Goal: Task Accomplishment & Management: Complete application form

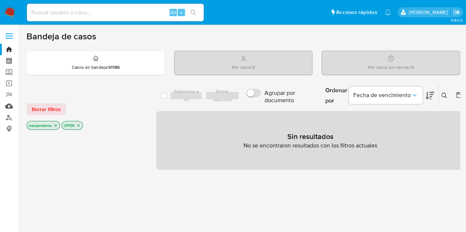
click at [8, 108] on link "Mulan" at bounding box center [44, 106] width 88 height 11
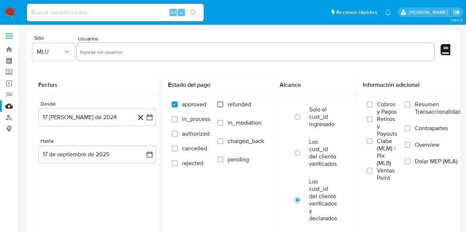
click at [221, 106] on input "refunded" at bounding box center [220, 105] width 6 height 6
checkbox input "true"
click at [222, 143] on input "charged_back" at bounding box center [220, 142] width 6 height 6
checkbox input "true"
click at [11, 48] on link "Bandeja" at bounding box center [44, 49] width 88 height 11
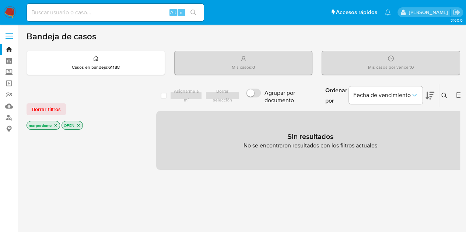
click at [56, 126] on icon "close-filter" at bounding box center [55, 125] width 4 height 4
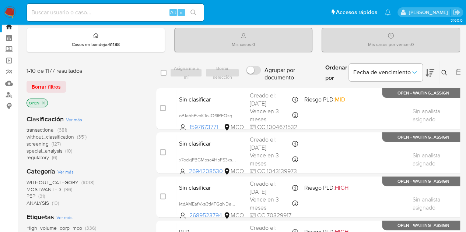
scroll to position [17, 0]
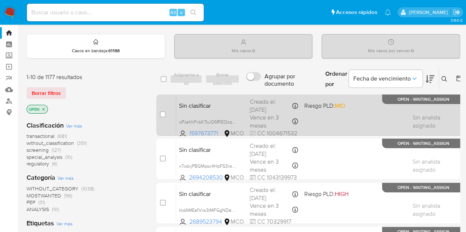
click at [203, 112] on div "Sin clasificar oPJehhPvbKToJO6fREQzqNks 1597673771 MCO Riesgo PLD: MID Creado e…" at bounding box center [318, 115] width 285 height 37
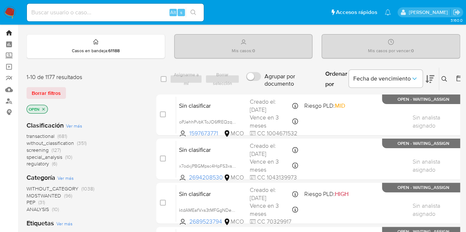
click at [7, 32] on link "Bandeja" at bounding box center [44, 32] width 88 height 11
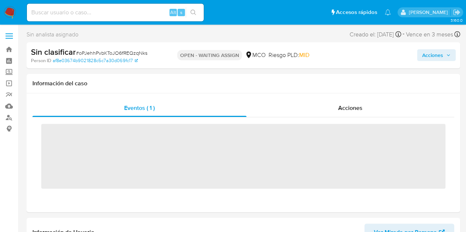
scroll to position [311, 0]
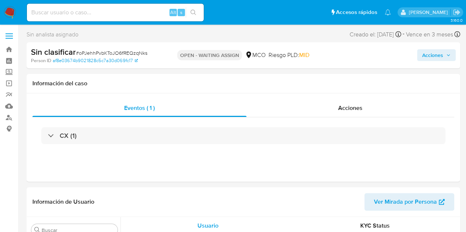
select select "10"
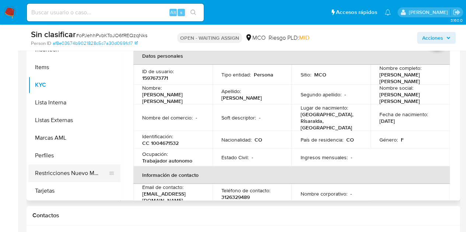
click at [80, 174] on button "Restricciones Nuevo Mundo" at bounding box center [71, 174] width 86 height 18
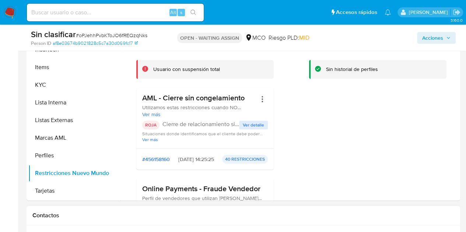
click at [234, 212] on h1 "Contactos" at bounding box center [243, 215] width 422 height 7
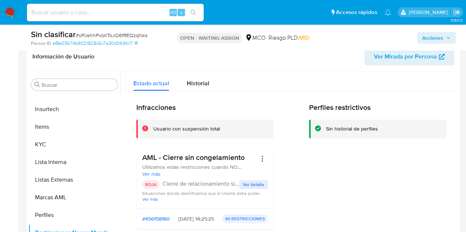
scroll to position [117, 0]
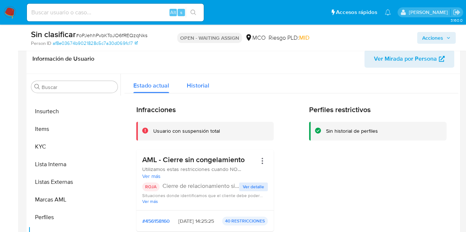
click at [196, 87] on span "Historial" at bounding box center [198, 85] width 22 height 8
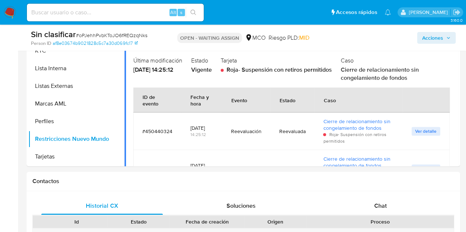
scroll to position [212, 0]
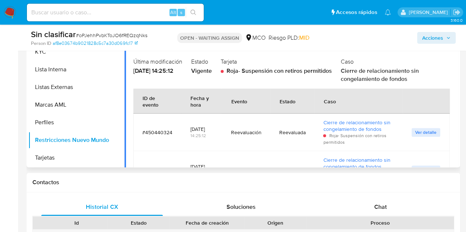
drag, startPoint x: 125, startPoint y: 102, endPoint x: 128, endPoint y: 138, distance: 35.9
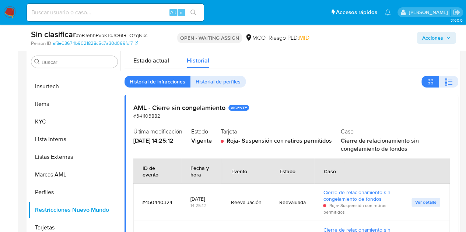
scroll to position [144, 0]
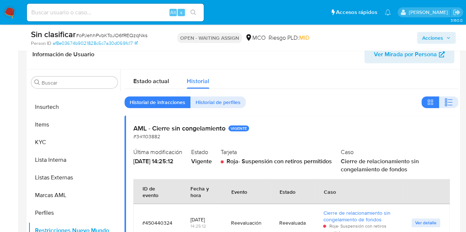
scroll to position [118, 0]
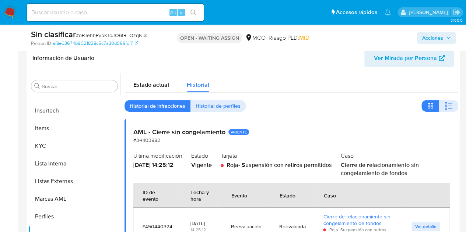
click at [223, 104] on span "Historial de perfiles" at bounding box center [218, 106] width 45 height 10
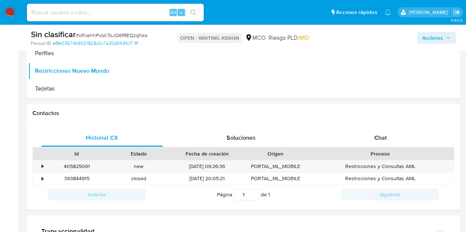
scroll to position [284, 0]
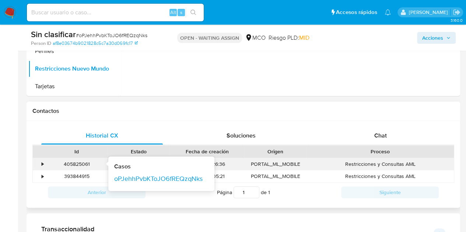
click at [79, 164] on div "405825061" at bounding box center [77, 164] width 52 height 7
click at [180, 179] on link "oPJehhPvbKToJO6fREQzqNks" at bounding box center [158, 179] width 88 height 7
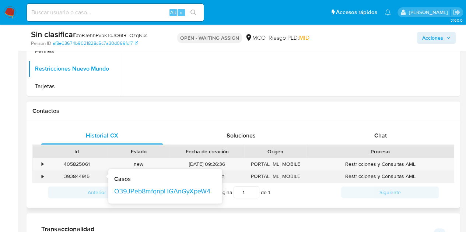
click at [84, 176] on div "393844915" at bounding box center [77, 176] width 52 height 7
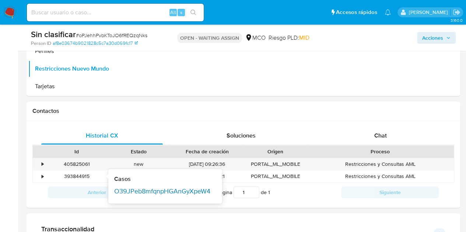
click at [128, 192] on link "O39JPeb8mfqnpHGAnGyXpeW4" at bounding box center [162, 191] width 96 height 7
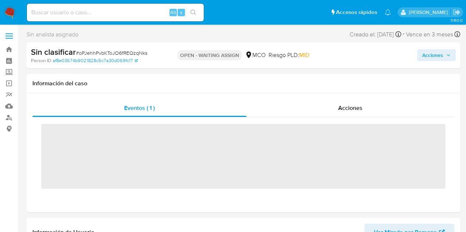
scroll to position [270, 0]
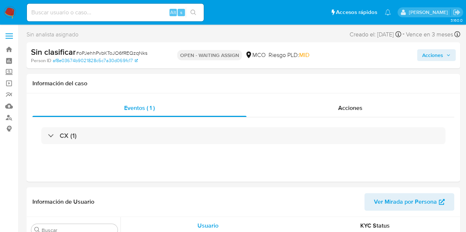
select select "10"
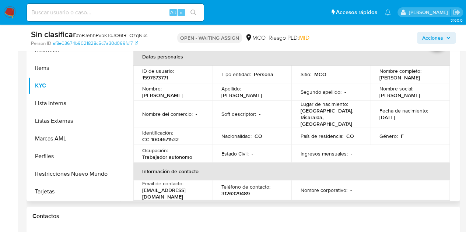
scroll to position [171, 0]
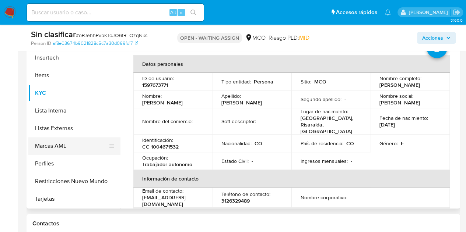
drag, startPoint x: 117, startPoint y: 172, endPoint x: 117, endPoint y: 153, distance: 19.9
click at [117, 153] on ul "Anticipos de dinero Archivos adjuntos CBT Cruces y Relaciones Créditos Cuentas …" at bounding box center [74, 125] width 92 height 166
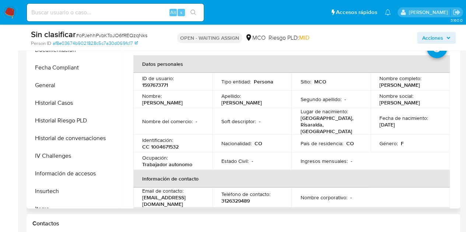
scroll to position [176, 0]
click at [78, 102] on button "Historial Casos" at bounding box center [71, 104] width 86 height 18
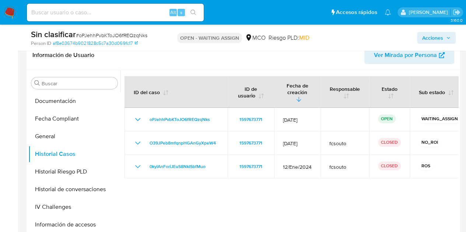
scroll to position [120, 0]
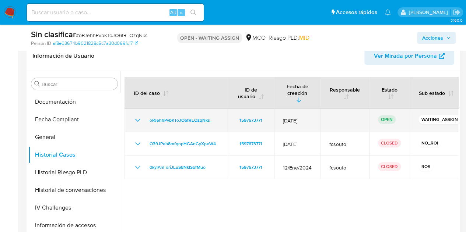
click at [135, 116] on icon "Mostrar/Ocultar" at bounding box center [137, 120] width 9 height 9
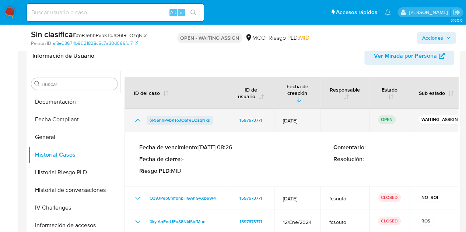
click at [190, 116] on span "oPJehhPvbKToJO6fREQzqNks" at bounding box center [180, 120] width 60 height 9
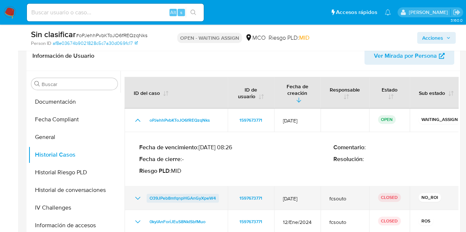
click at [155, 194] on span "O39JPeb8mfqnpHGAnGyXpeW4" at bounding box center [183, 198] width 66 height 9
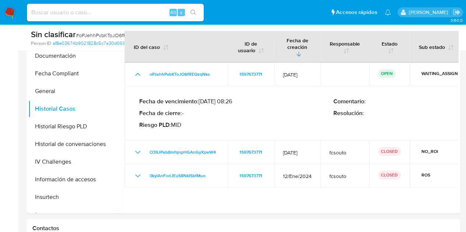
scroll to position [167, 0]
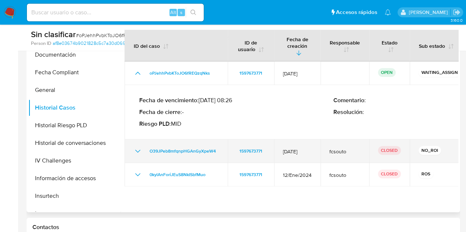
click at [140, 148] on icon "Mostrar/Ocultar" at bounding box center [137, 151] width 9 height 9
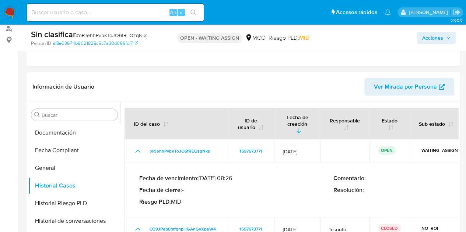
scroll to position [88, 0]
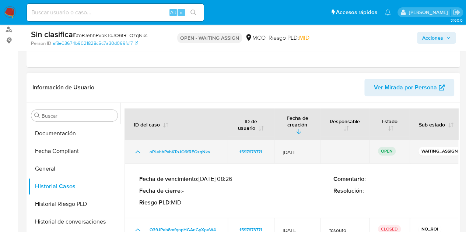
click at [138, 148] on icon "Mostrar/Ocultar" at bounding box center [137, 152] width 9 height 9
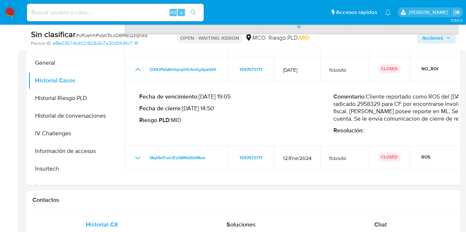
scroll to position [188, 0]
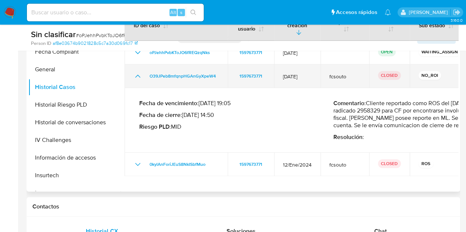
click at [136, 72] on icon "Mostrar/Ocultar" at bounding box center [137, 76] width 9 height 9
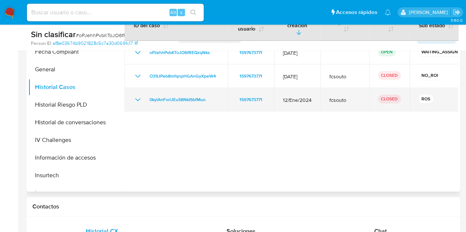
click at [138, 95] on icon "Mostrar/Ocultar" at bounding box center [137, 99] width 9 height 9
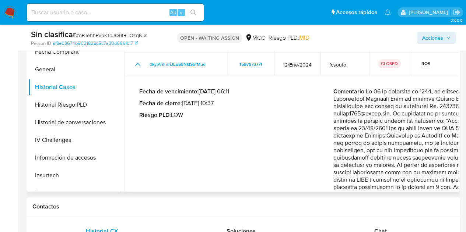
scroll to position [34, 0]
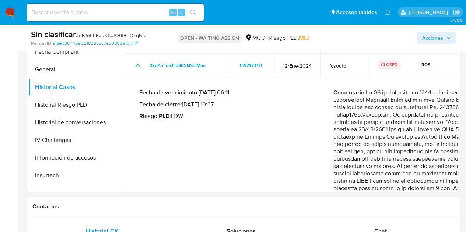
drag, startPoint x: 381, startPoint y: 192, endPoint x: 430, endPoint y: 192, distance: 49.0
click at [427, 126] on p "Comentario :" at bounding box center [430, 173] width 194 height 169
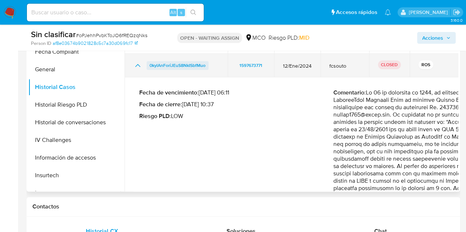
click at [175, 61] on span "0kylAnForiJEuS8NkISbfMuo" at bounding box center [178, 65] width 56 height 9
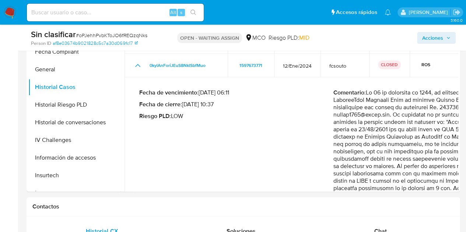
drag, startPoint x: 318, startPoint y: 192, endPoint x: 357, endPoint y: 195, distance: 39.5
drag, startPoint x: 299, startPoint y: 194, endPoint x: 332, endPoint y: 196, distance: 32.1
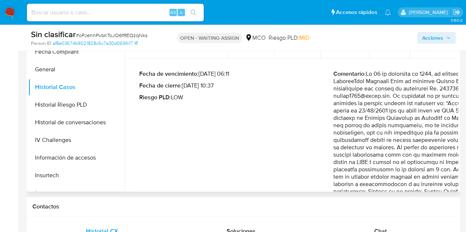
scroll to position [0, 0]
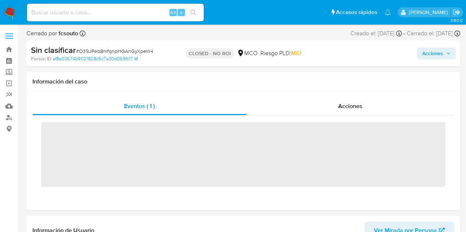
scroll to position [311, 0]
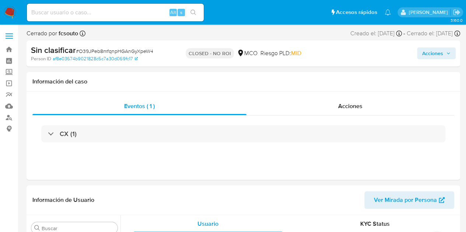
select select "10"
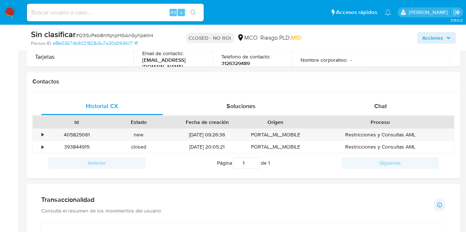
scroll to position [308, 0]
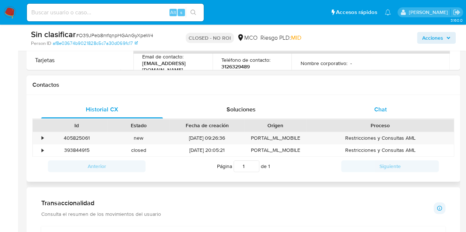
click at [386, 115] on div "Chat" at bounding box center [381, 110] width 122 height 18
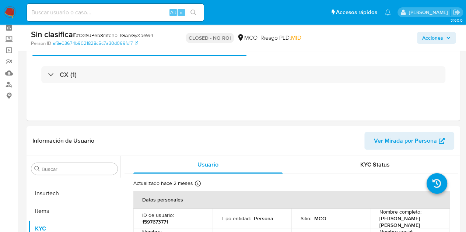
scroll to position [32, 0]
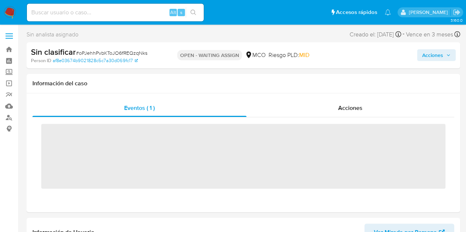
scroll to position [310, 0]
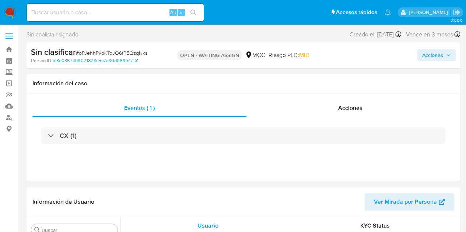
select select "10"
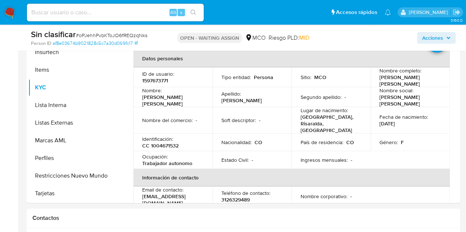
scroll to position [181, 0]
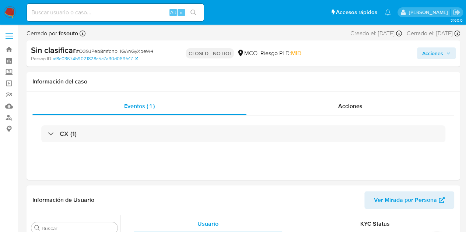
scroll to position [311, 0]
select select "10"
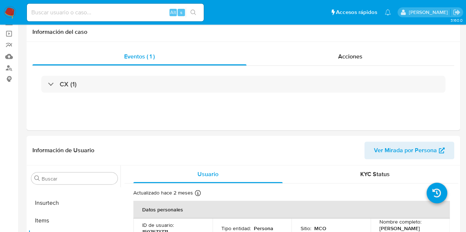
scroll to position [0, 0]
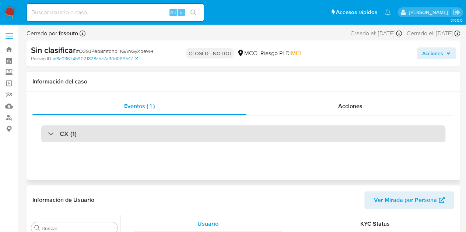
click at [55, 138] on div "CX (1)" at bounding box center [62, 134] width 29 height 8
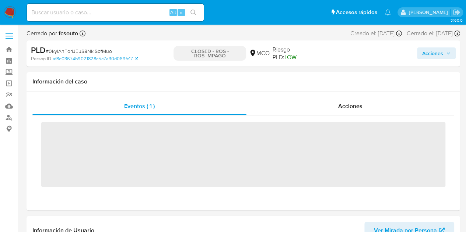
scroll to position [311, 0]
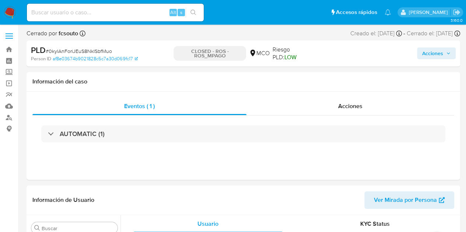
select select "10"
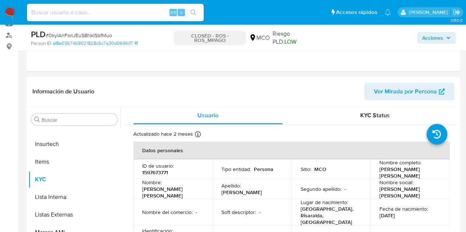
scroll to position [80, 0]
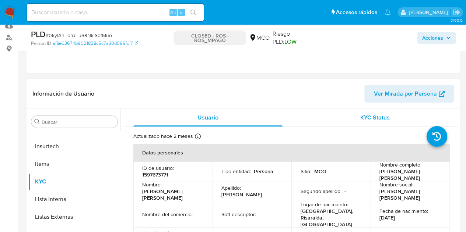
click at [376, 113] on span "KYC Status" at bounding box center [374, 117] width 29 height 8
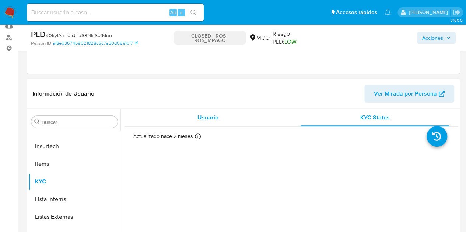
click at [227, 122] on div "Usuario" at bounding box center [207, 118] width 149 height 18
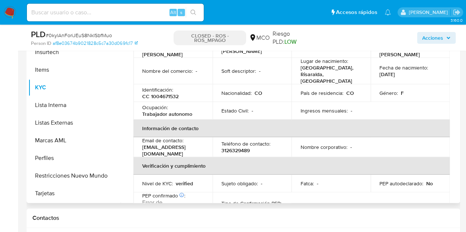
scroll to position [47, 0]
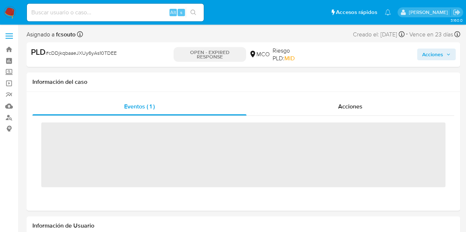
scroll to position [311, 0]
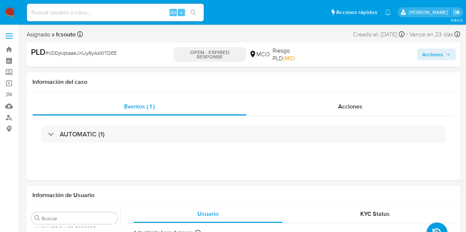
select select "10"
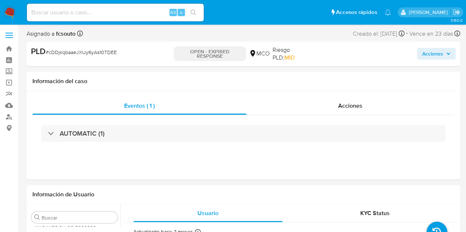
scroll to position [0, 0]
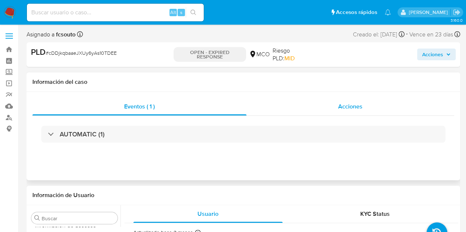
click at [361, 110] on span "Acciones" at bounding box center [350, 106] width 24 height 8
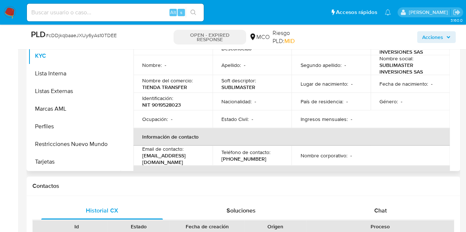
scroll to position [253, 0]
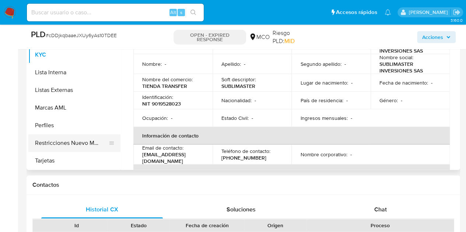
click at [81, 140] on button "Restricciones Nuevo Mundo" at bounding box center [71, 143] width 86 height 18
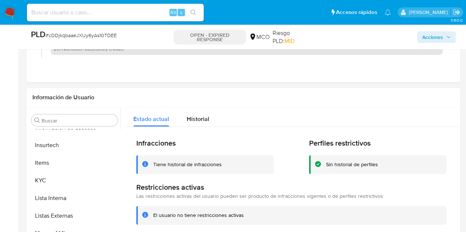
scroll to position [126, 0]
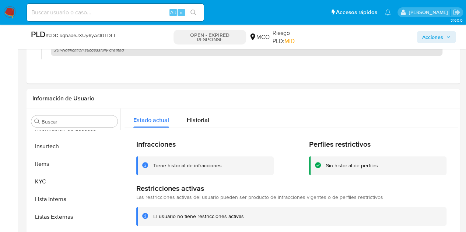
drag, startPoint x: 466, startPoint y: 64, endPoint x: 462, endPoint y: 70, distance: 6.4
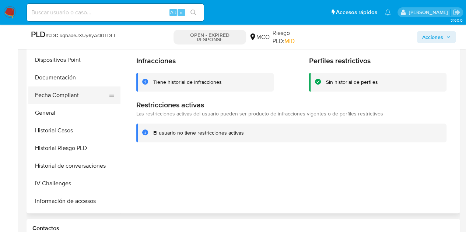
scroll to position [148, 0]
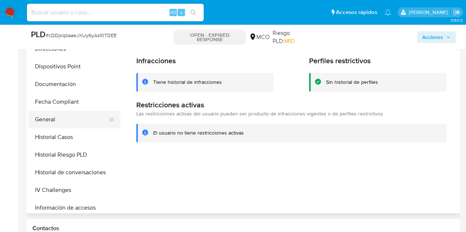
click at [74, 121] on button "General" at bounding box center [71, 120] width 86 height 18
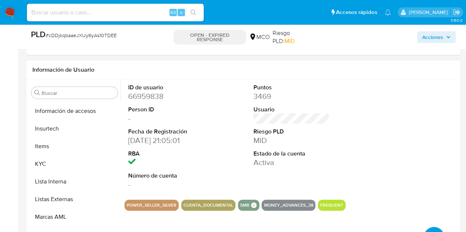
scroll to position [311, 0]
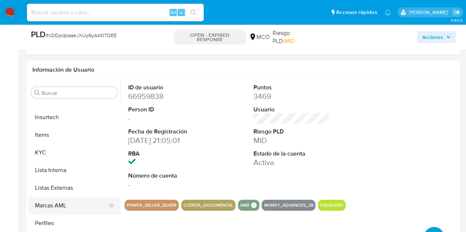
click at [66, 207] on button "Marcas AML" at bounding box center [71, 206] width 86 height 18
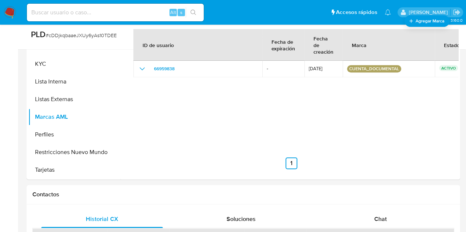
scroll to position [251, 0]
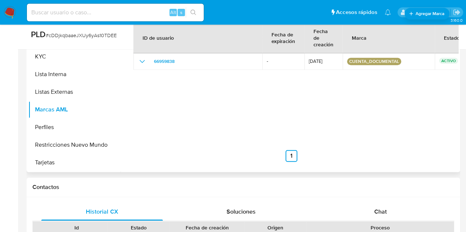
click at [195, 147] on nav "Anterior 1 Siguiente" at bounding box center [291, 151] width 316 height 24
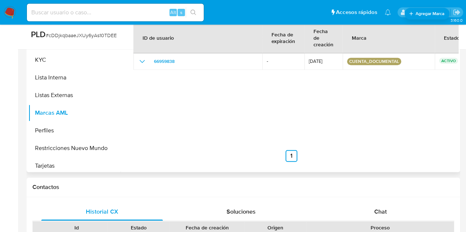
scroll to position [311, 0]
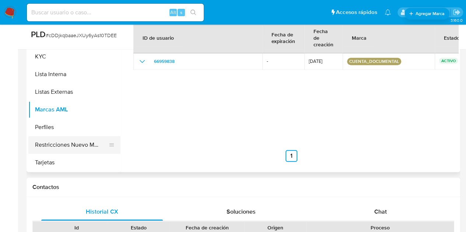
click at [91, 145] on button "Restricciones Nuevo Mundo" at bounding box center [71, 145] width 86 height 18
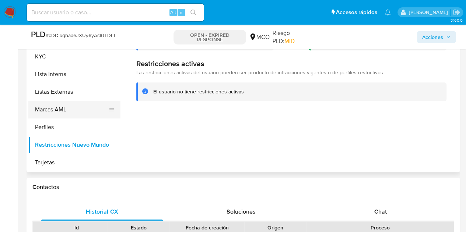
click at [66, 110] on button "Marcas AML" at bounding box center [71, 110] width 86 height 18
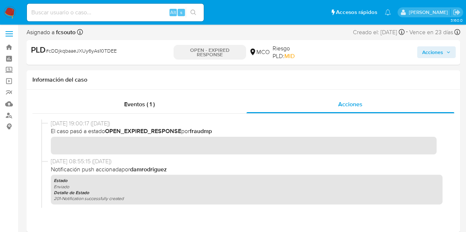
scroll to position [0, 0]
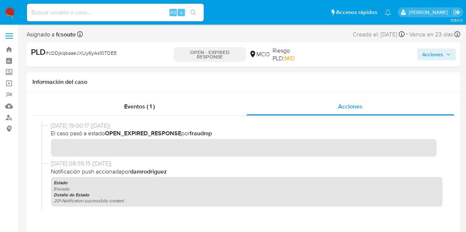
click at [103, 52] on span "# cDDjkqbaaeJXUy6yAs10TDEE" at bounding box center [81, 52] width 71 height 7
copy span "cDDjkqbaaeJXUy6yAs10TDEE"
click at [72, 53] on span "# cDDjkqbaaeJXUy6yAs10TDEE" at bounding box center [81, 52] width 71 height 7
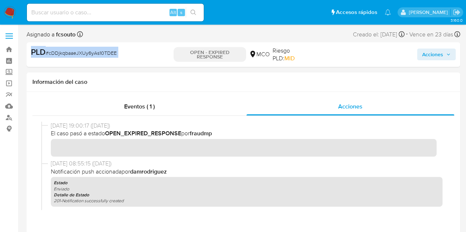
click at [72, 53] on span "# cDDjkqbaaeJXUy6yAs10TDEE" at bounding box center [81, 52] width 71 height 7
click at [73, 53] on span "# cDDjkqbaaeJXUy6yAs10TDEE" at bounding box center [81, 52] width 71 height 7
drag, startPoint x: 49, startPoint y: 54, endPoint x: 125, endPoint y: 58, distance: 75.3
click at [125, 58] on div "PLD # cDDjkqbaaeJXUy6yAs10TDEE" at bounding box center [101, 55] width 140 height 16
copy span "cDDjkqbaaeJXUy6yAs10TDEE"
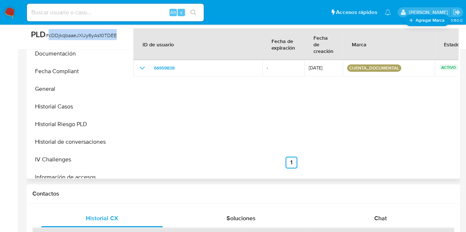
scroll to position [143, 0]
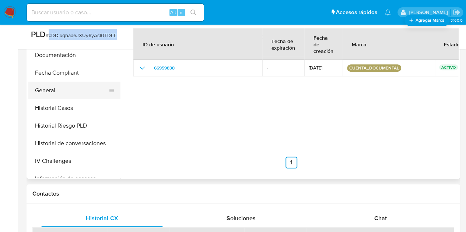
click at [74, 89] on button "General" at bounding box center [71, 91] width 86 height 18
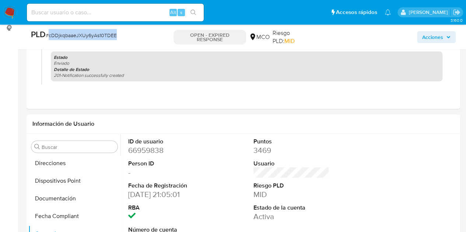
scroll to position [97, 0]
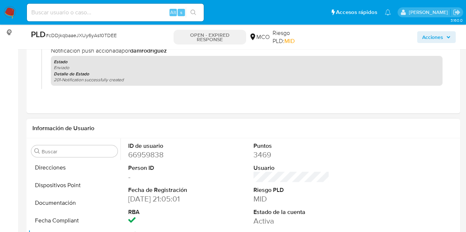
click at [151, 153] on dd "66959838" at bounding box center [166, 155] width 76 height 10
copy dd "66959838"
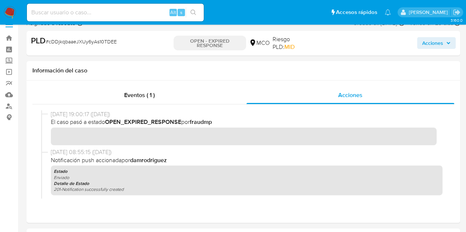
scroll to position [0, 0]
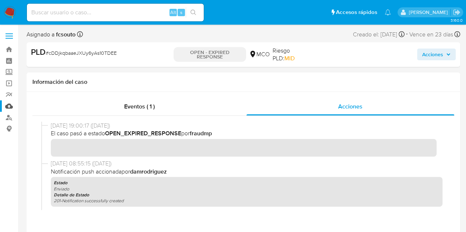
click at [8, 104] on link "Mulan" at bounding box center [44, 106] width 88 height 11
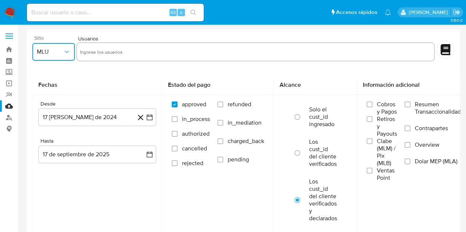
click at [69, 54] on icon "button" at bounding box center [66, 51] width 7 height 7
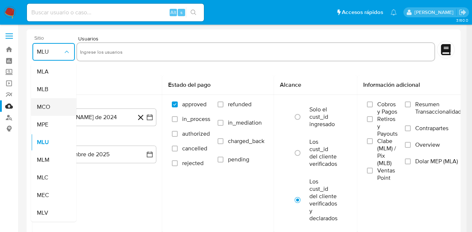
click at [52, 108] on div "MCO" at bounding box center [51, 107] width 29 height 18
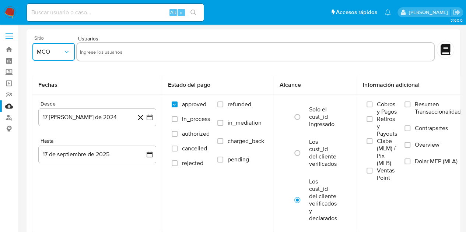
click at [104, 51] on input "text" at bounding box center [255, 52] width 351 height 12
type input "66959838"
click at [221, 106] on input "refunded" at bounding box center [220, 105] width 6 height 6
checkbox input "true"
click at [222, 139] on input "charged_back" at bounding box center [220, 142] width 6 height 6
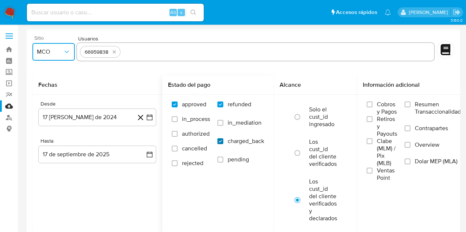
checkbox input "true"
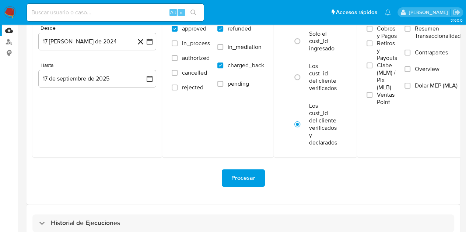
scroll to position [75, 0]
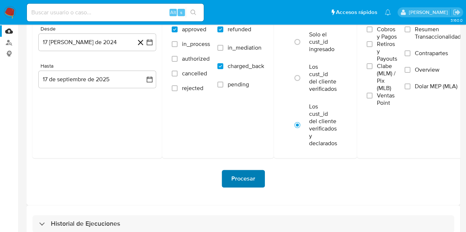
click at [255, 180] on button "Procesar" at bounding box center [243, 179] width 43 height 18
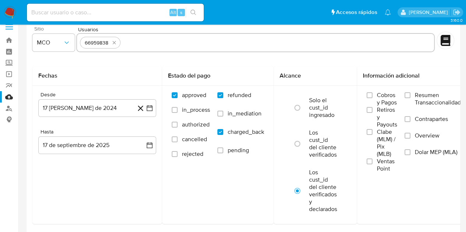
scroll to position [0, 0]
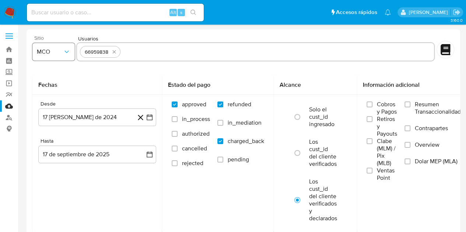
click at [66, 55] on icon "button" at bounding box center [66, 51] width 7 height 7
click at [125, 87] on h2 "Fechas" at bounding box center [97, 84] width 118 height 7
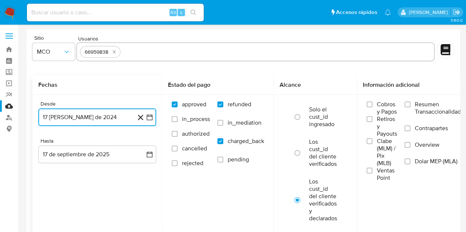
click at [85, 115] on button "17 de agosto de 2024" at bounding box center [97, 118] width 118 height 18
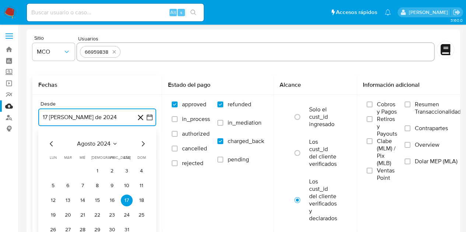
click at [141, 146] on icon "Mes siguiente" at bounding box center [143, 144] width 9 height 9
click at [68, 213] on button "17" at bounding box center [68, 216] width 12 height 12
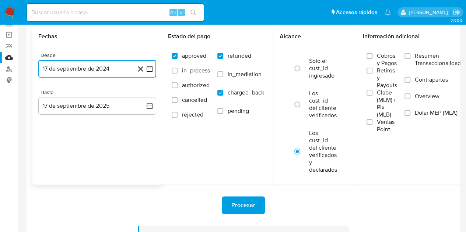
scroll to position [48, 0]
click at [239, 204] on span "Procesar" at bounding box center [243, 206] width 24 height 16
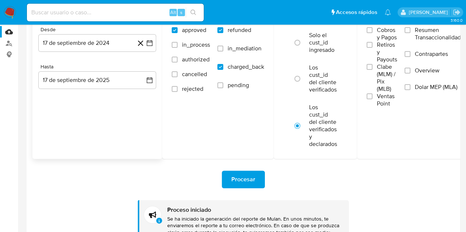
scroll to position [73, 0]
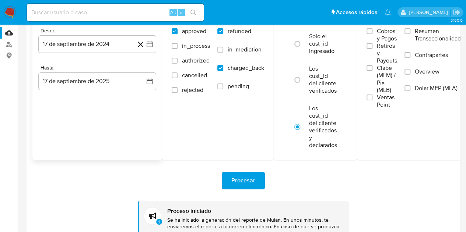
click at [250, 180] on span "Procesar" at bounding box center [243, 181] width 24 height 16
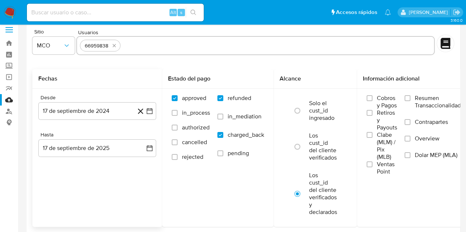
scroll to position [6, 0]
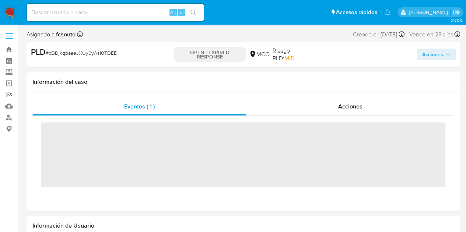
scroll to position [311, 0]
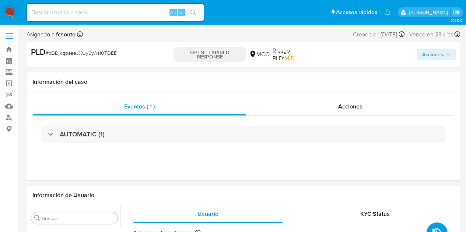
select select "10"
click at [365, 117] on div "AUTOMATIC (1)" at bounding box center [243, 134] width 422 height 37
click at [360, 109] on span "Acciones" at bounding box center [350, 106] width 24 height 8
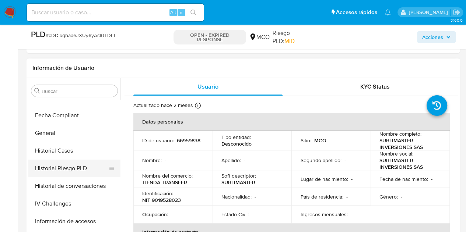
scroll to position [185, 0]
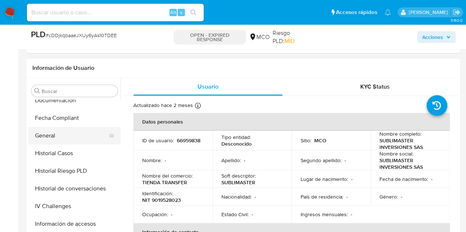
click at [66, 136] on button "General" at bounding box center [71, 136] width 86 height 18
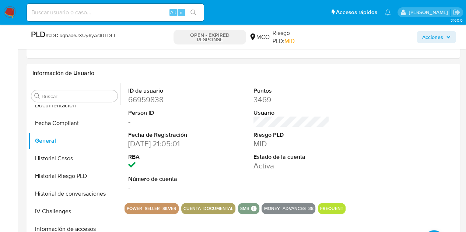
scroll to position [145, 0]
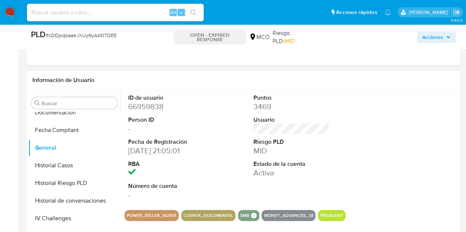
click at [156, 109] on dd "66959838" at bounding box center [166, 107] width 76 height 10
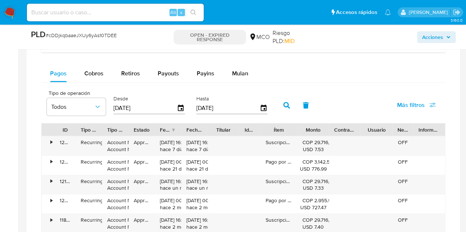
scroll to position [631, 0]
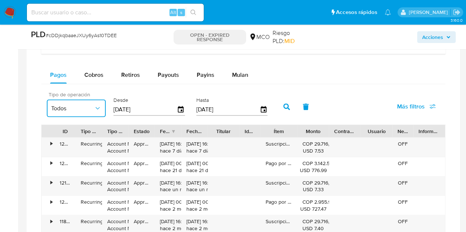
click at [95, 109] on icon "button" at bounding box center [97, 108] width 7 height 7
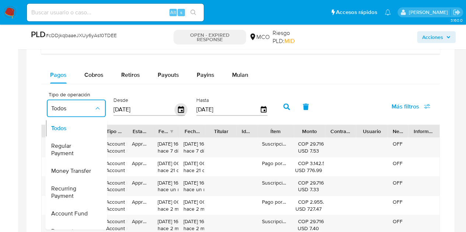
click at [182, 108] on icon "button" at bounding box center [181, 109] width 6 height 7
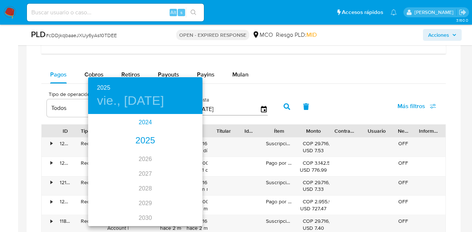
click at [146, 125] on div "2024" at bounding box center [145, 122] width 114 height 15
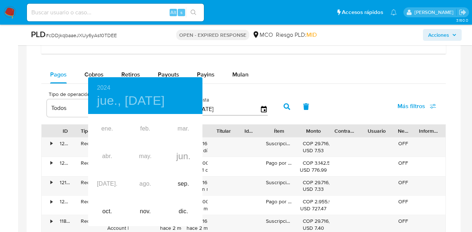
click at [146, 188] on div "ene. feb. mar. abr. may. jun. [DATE]. ago. sep. oct. nov. dic." at bounding box center [145, 170] width 114 height 111
click at [143, 183] on div "ene. feb. mar. abr. may. jun. [DATE]. ago. sep. oct. nov. dic." at bounding box center [145, 170] width 114 height 111
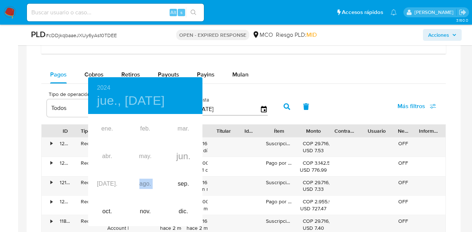
click at [143, 183] on div "ene. feb. mar. abr. may. jun. [DATE]. ago. sep. oct. nov. dic." at bounding box center [145, 170] width 114 height 111
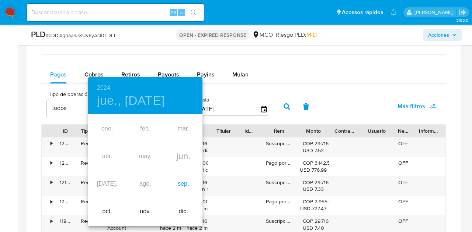
click at [187, 185] on div "sep." at bounding box center [183, 185] width 38 height 28
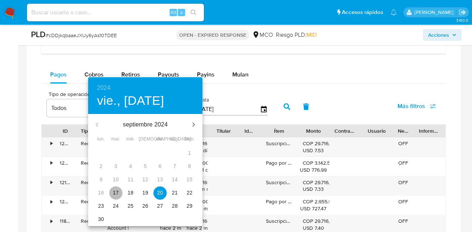
click at [116, 191] on p "17" at bounding box center [116, 192] width 6 height 7
type input "[DATE]"
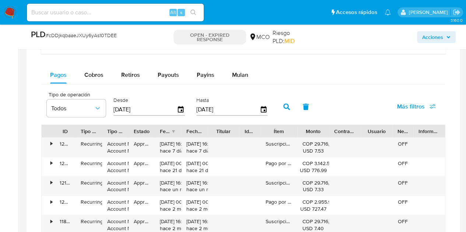
click at [287, 106] on icon "button" at bounding box center [286, 107] width 7 height 7
